Goal: Register for event/course

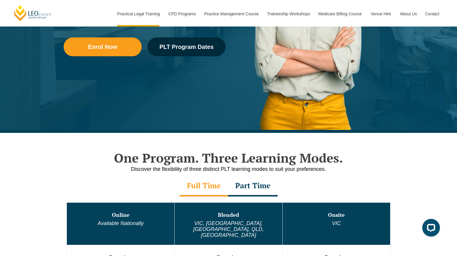
scroll to position [163, 0]
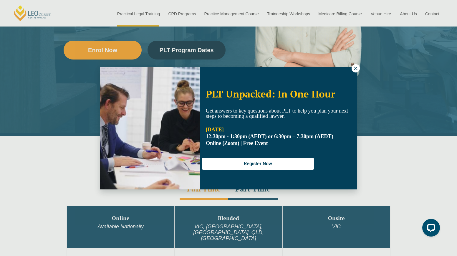
click at [358, 71] on button at bounding box center [356, 68] width 8 height 8
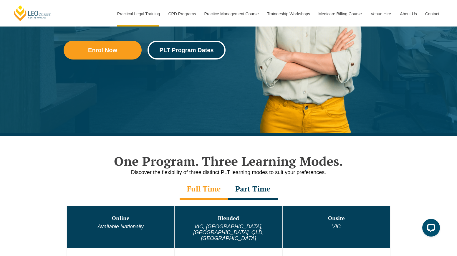
click at [173, 45] on link "PLT Program Dates" at bounding box center [187, 50] width 78 height 19
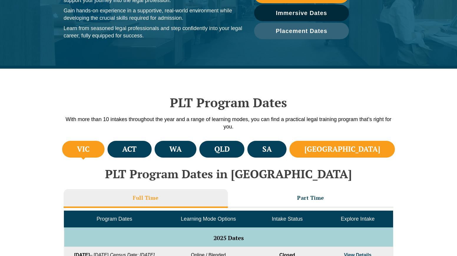
click at [347, 145] on li "[GEOGRAPHIC_DATA]" at bounding box center [342, 149] width 105 height 17
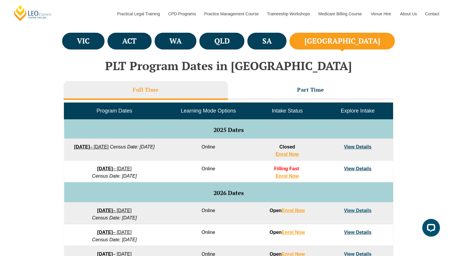
click at [352, 168] on link "View Details" at bounding box center [357, 168] width 27 height 5
